Goal: Task Accomplishment & Management: Use online tool/utility

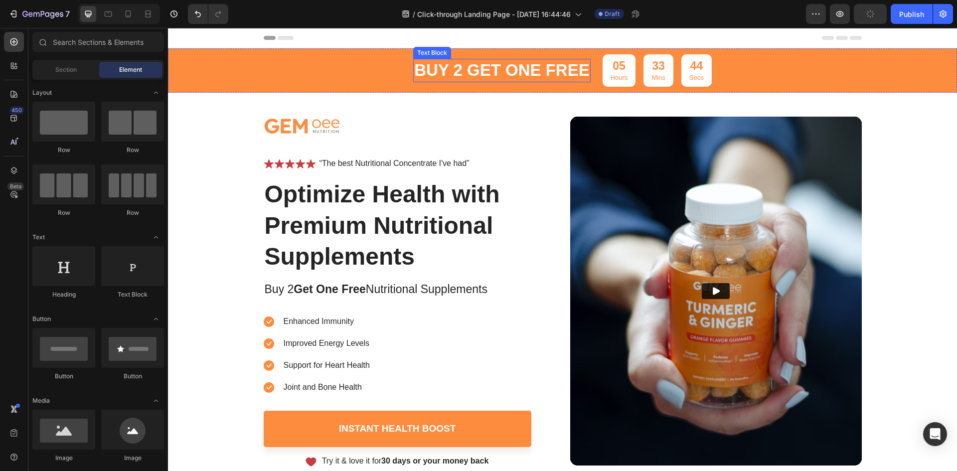
click at [440, 69] on p "buy 2 get one free" at bounding box center [501, 70] width 175 height 21
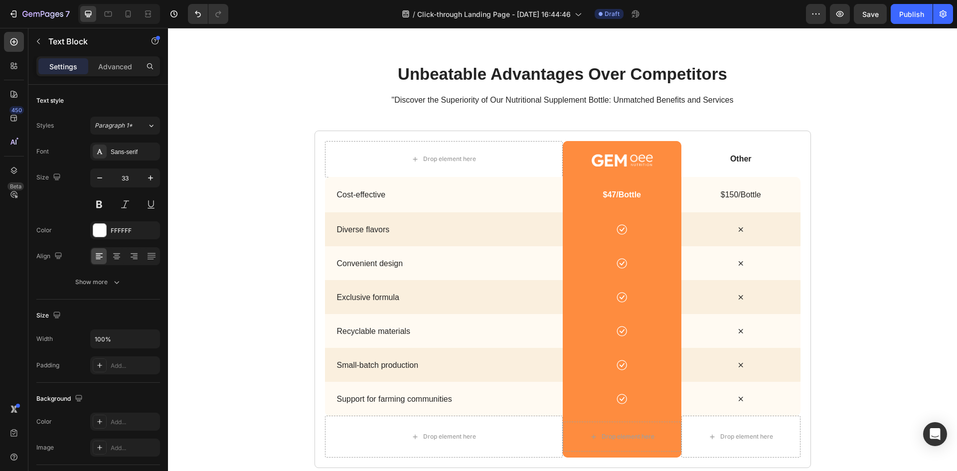
scroll to position [2142, 0]
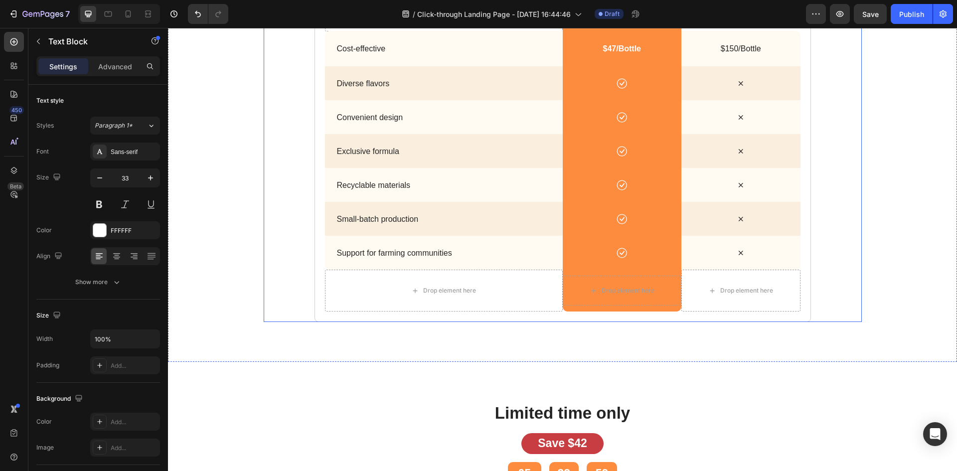
click at [270, 159] on div "unbeatable advantages over competitors Heading "Discover the Superiority of Our…" at bounding box center [563, 119] width 598 height 405
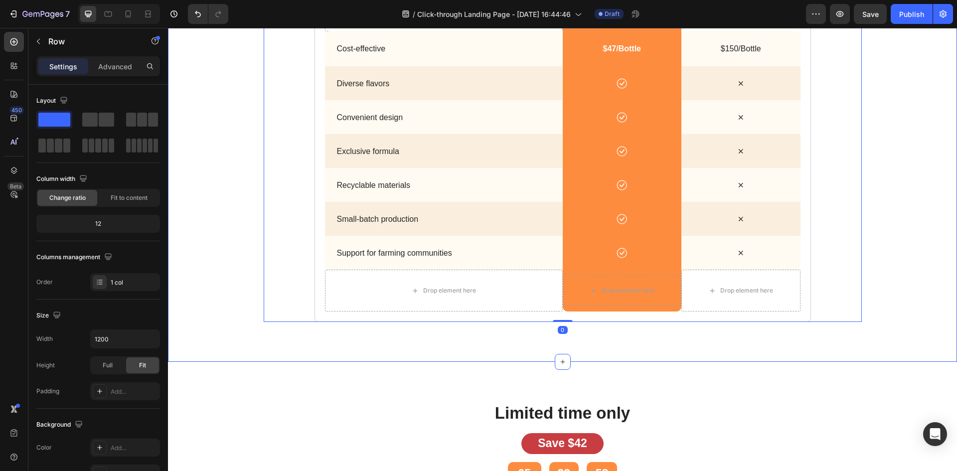
click at [235, 162] on div "unbeatable advantages over competitors Heading "Discover the Superiority of Our…" at bounding box center [562, 119] width 769 height 405
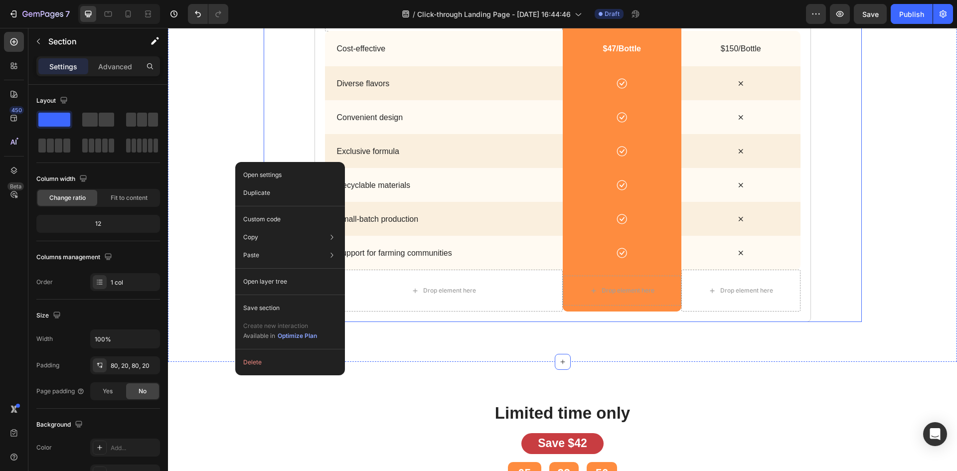
click at [264, 136] on div "unbeatable advantages over competitors Heading "Discover the Superiority of Our…" at bounding box center [563, 119] width 598 height 405
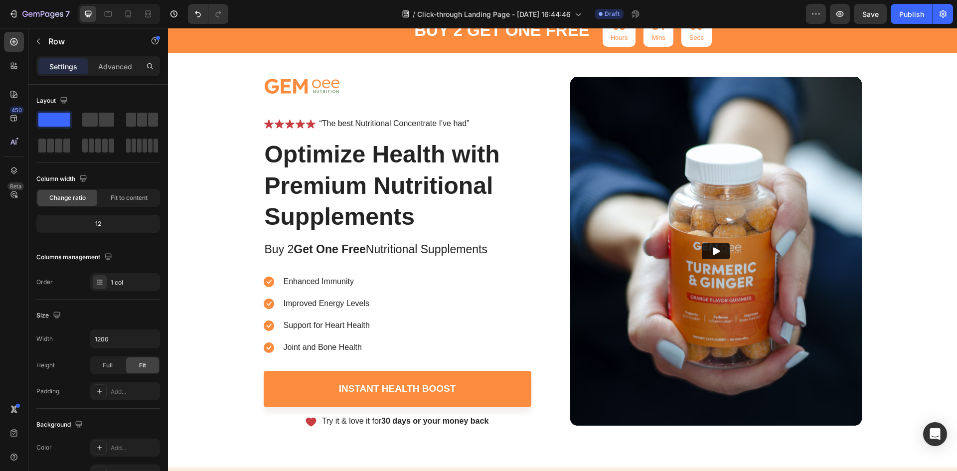
scroll to position [0, 0]
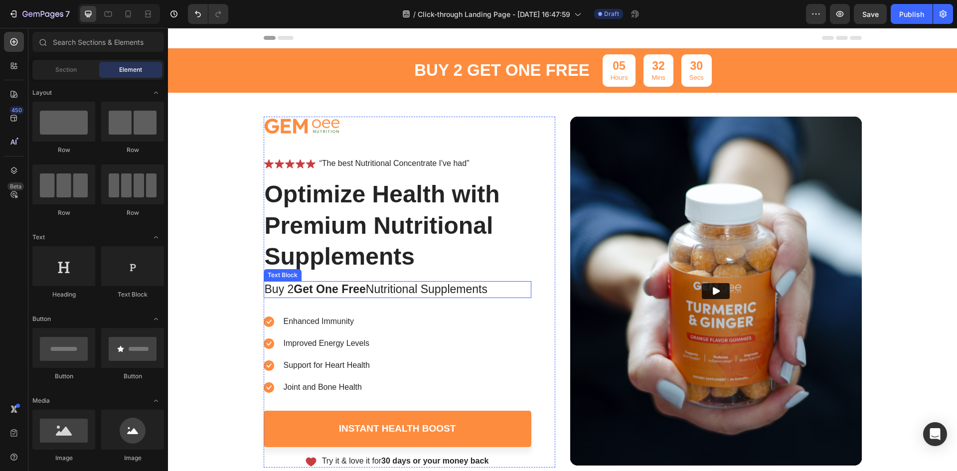
scroll to position [149, 0]
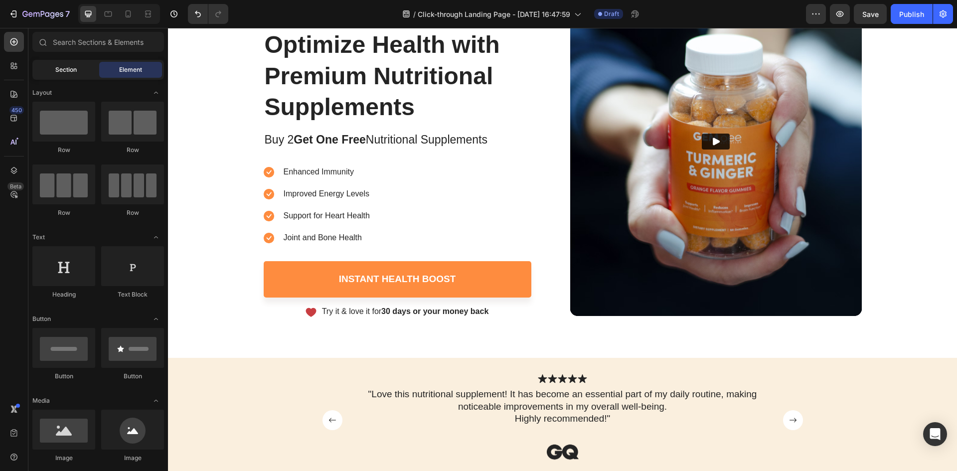
click at [61, 73] on span "Section" at bounding box center [65, 69] width 21 height 9
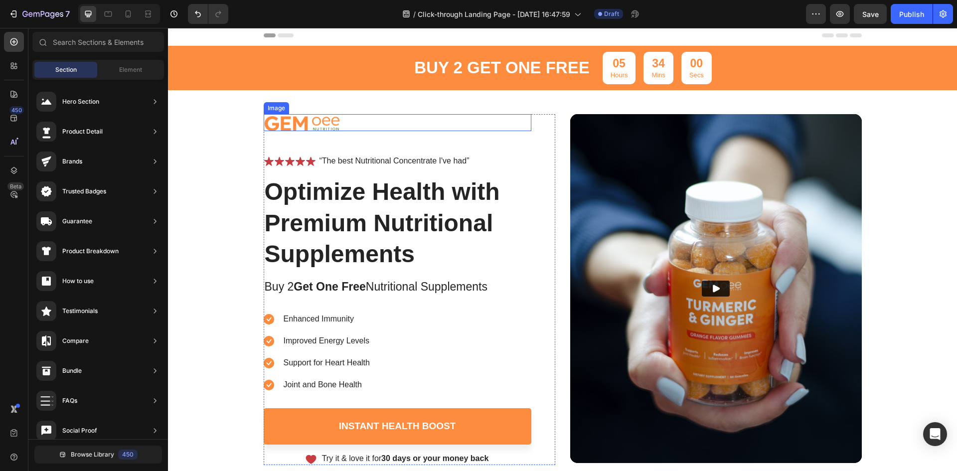
scroll to position [0, 0]
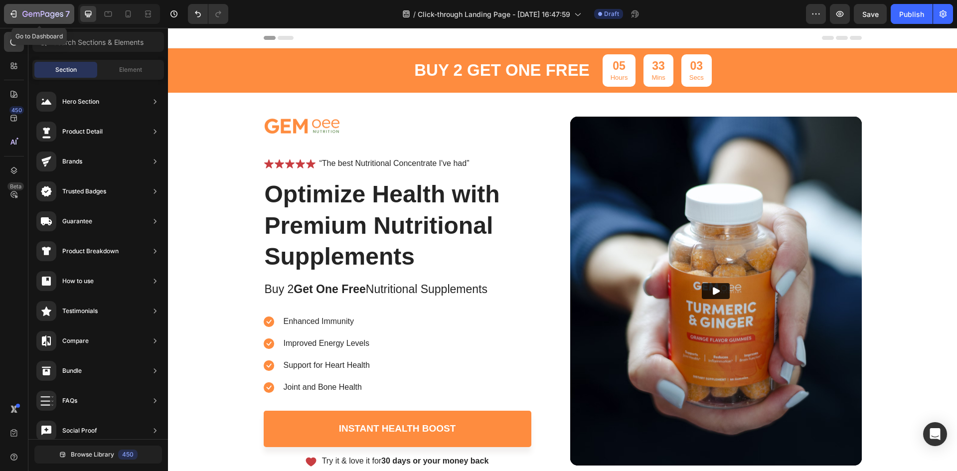
click at [13, 12] on icon "button" at bounding box center [13, 14] width 10 height 10
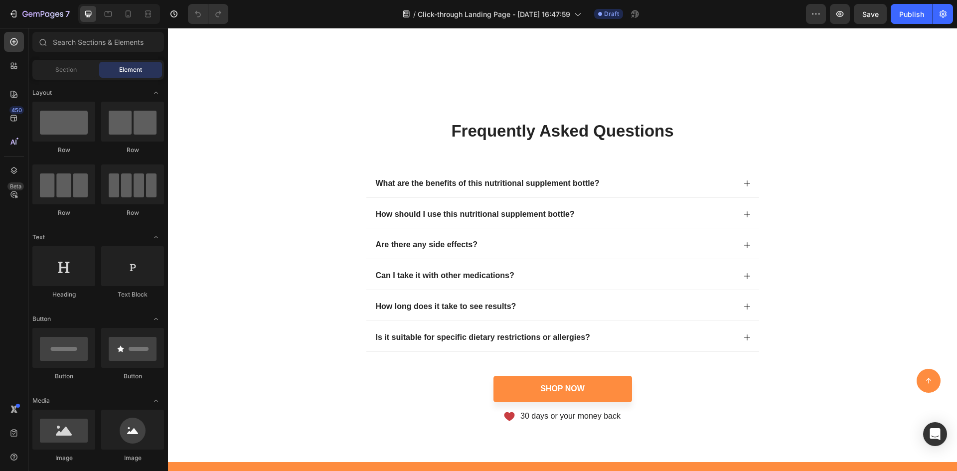
scroll to position [4401, 0]
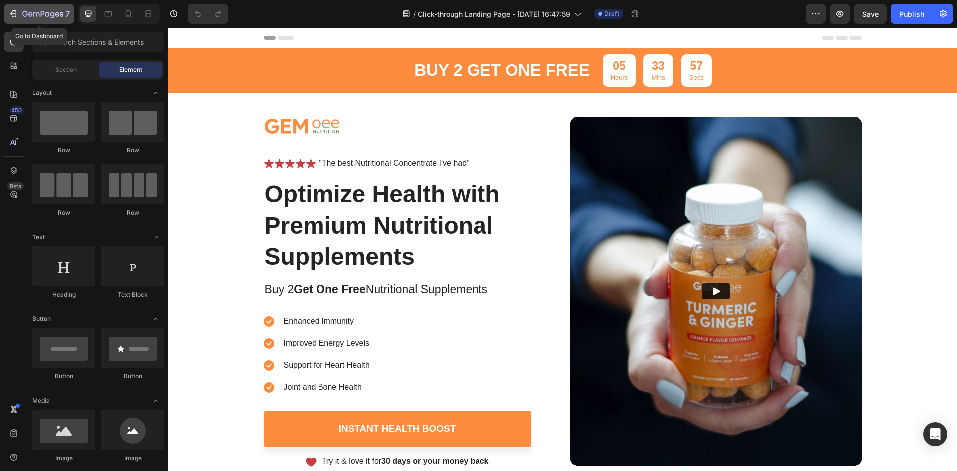
click at [14, 12] on icon "button" at bounding box center [13, 14] width 10 height 10
click at [279, 40] on div "Header" at bounding box center [563, 38] width 598 height 20
click at [413, 75] on div "buy 2 get one free" at bounding box center [501, 70] width 177 height 23
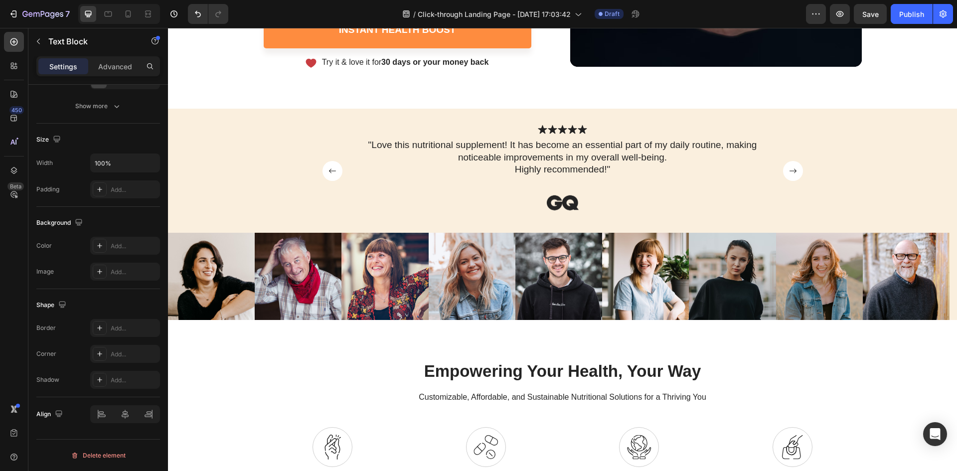
scroll to position [149, 0]
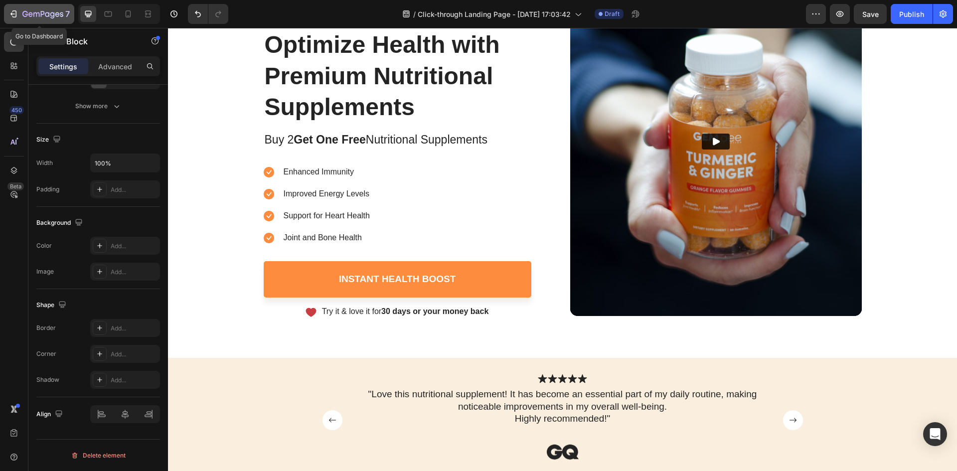
click at [19, 13] on div "7" at bounding box center [38, 14] width 61 height 12
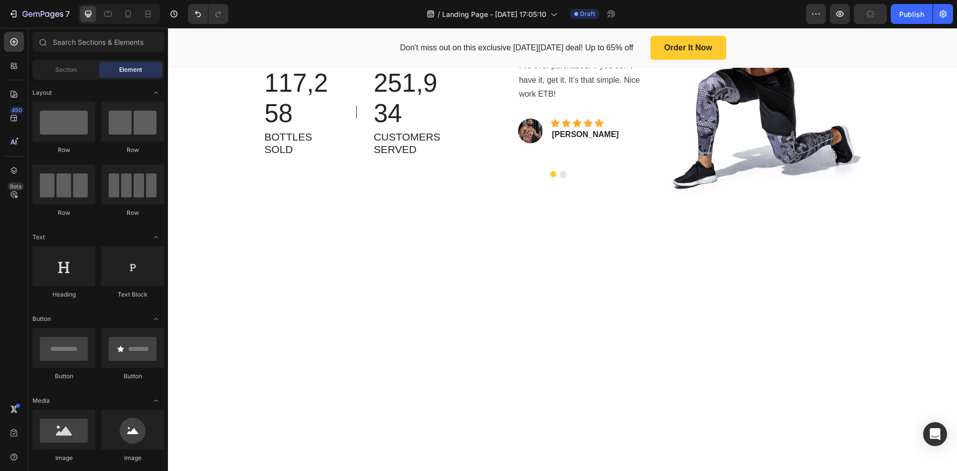
scroll to position [1800, 0]
